Goal: Check status: Check status

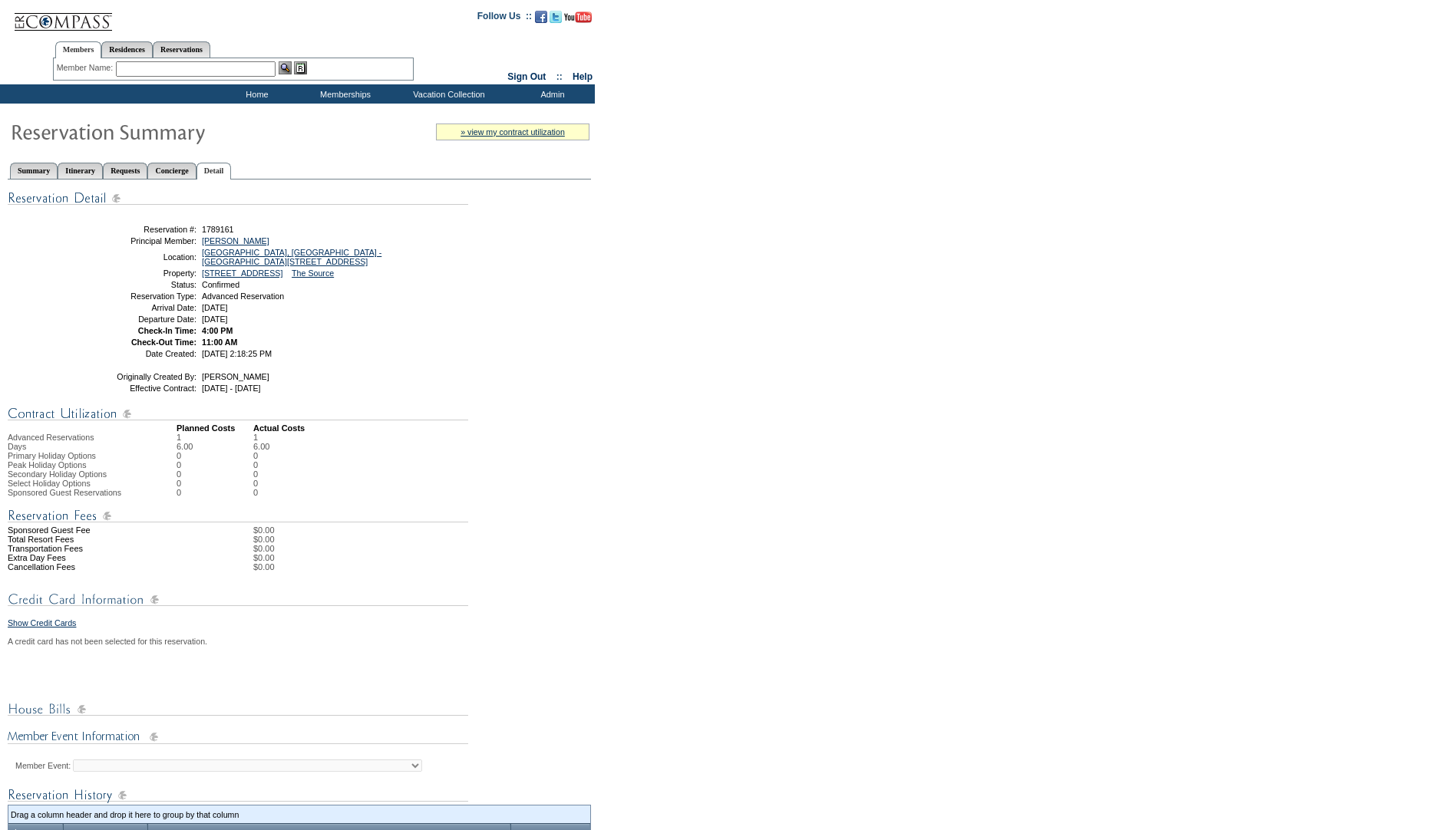
scroll to position [279, 0]
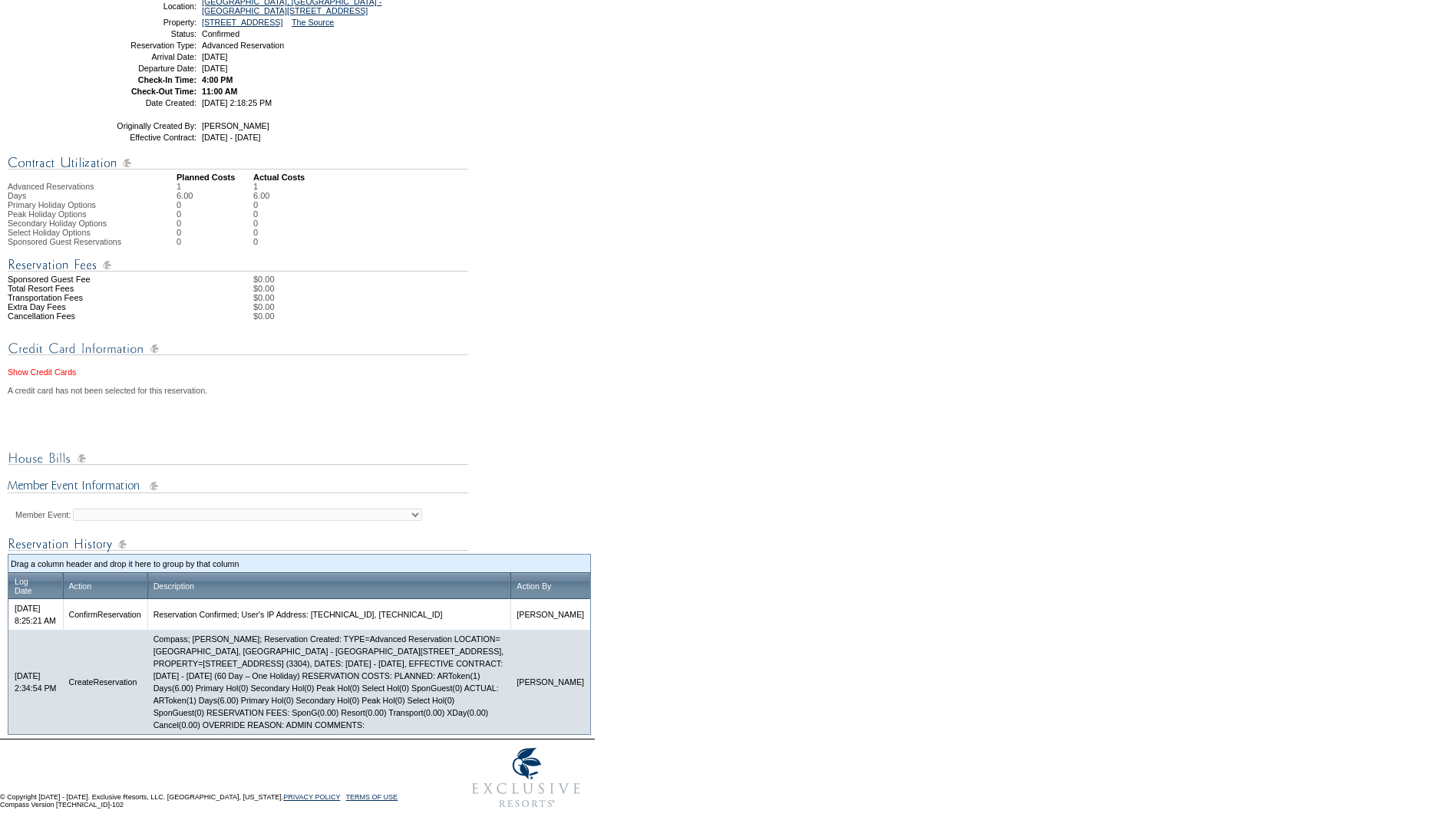
click at [57, 368] on link "Show Credit Cards" at bounding box center [41, 372] width 68 height 9
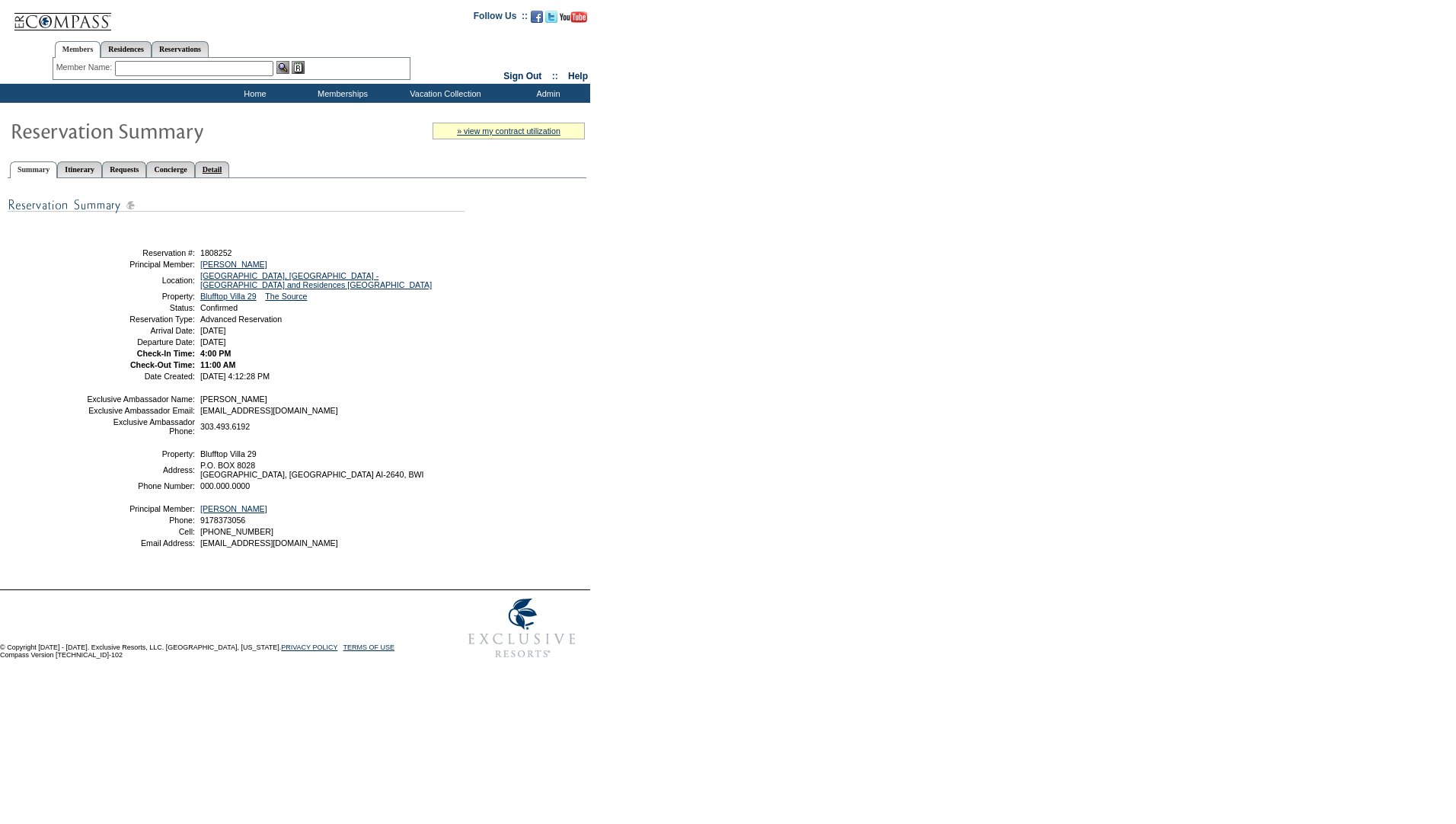
drag, startPoint x: 250, startPoint y: 165, endPoint x: 262, endPoint y: 222, distance: 58.2
click at [230, 165] on link "Detail" at bounding box center [212, 170] width 35 height 16
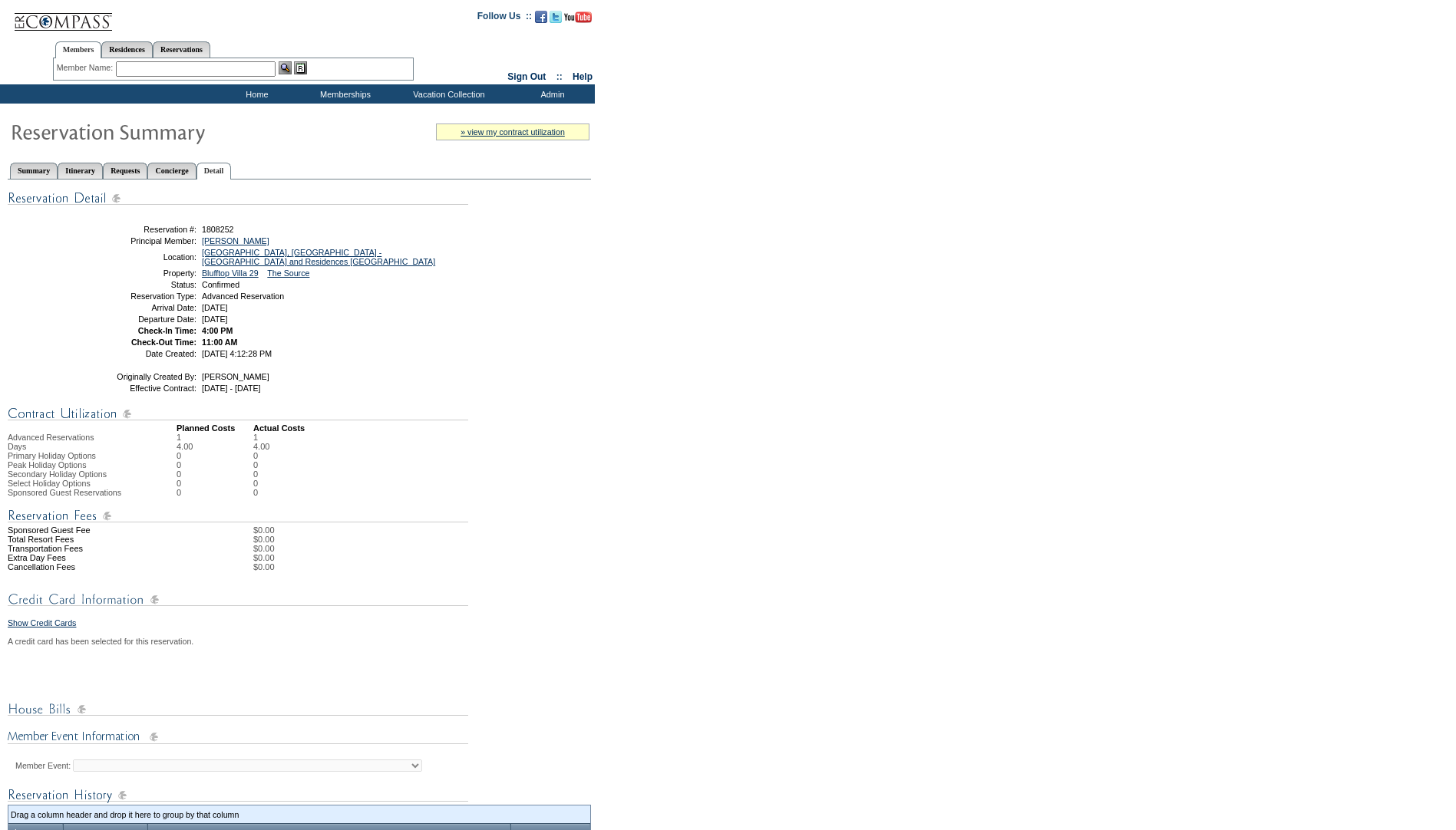
drag, startPoint x: 39, startPoint y: 647, endPoint x: 49, endPoint y: 642, distance: 11.2
click at [41, 627] on link "Show Credit Cards" at bounding box center [41, 622] width 68 height 9
